Goal: Find specific page/section: Find specific page/section

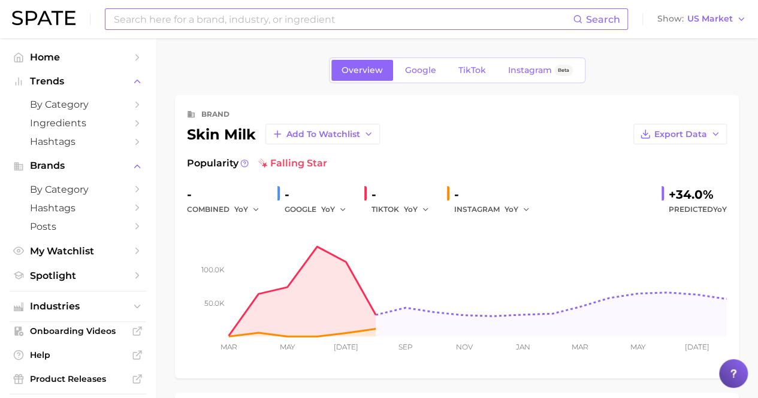
click at [373, 12] on input at bounding box center [343, 19] width 460 height 20
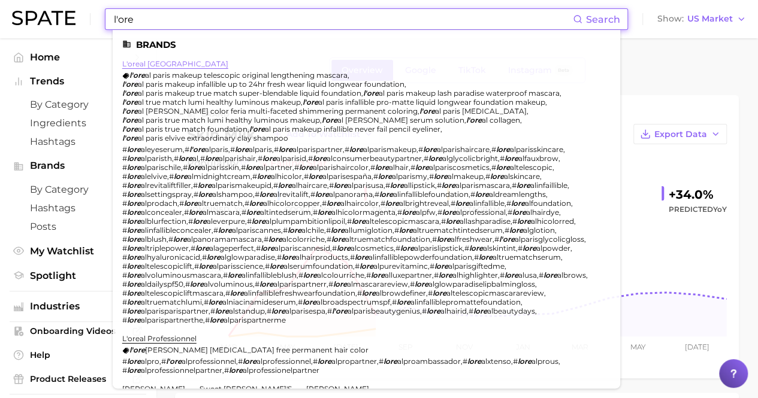
type input "l'ore"
click at [151, 66] on link "l'oreal [GEOGRAPHIC_DATA]" at bounding box center [175, 63] width 106 height 9
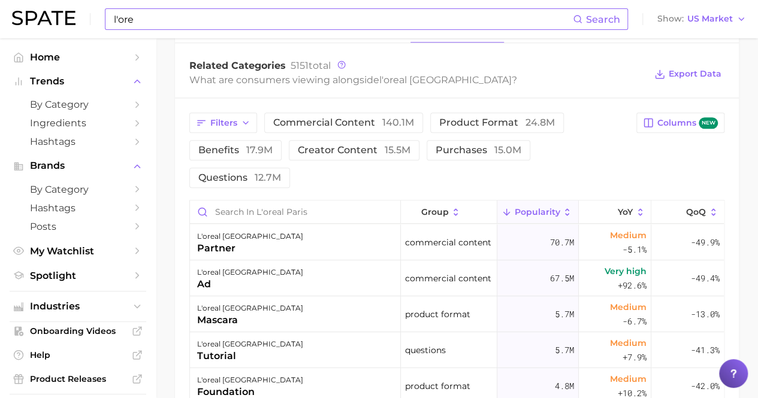
scroll to position [498, 0]
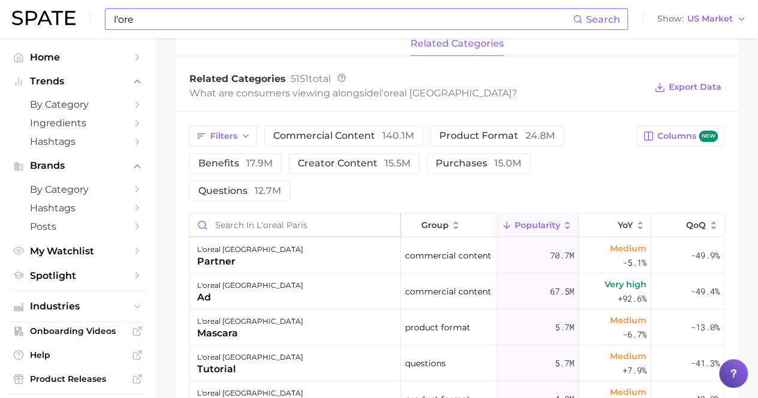
click at [281, 217] on input "Search in l'oreal paris" at bounding box center [295, 225] width 210 height 23
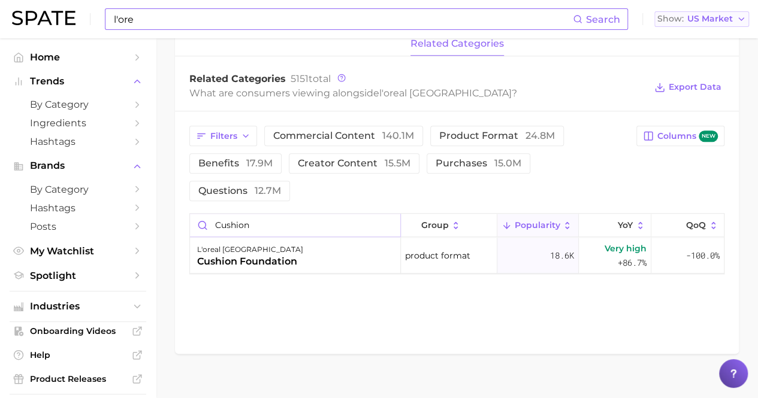
type input "cushion"
